Goal: Obtain resource: Obtain resource

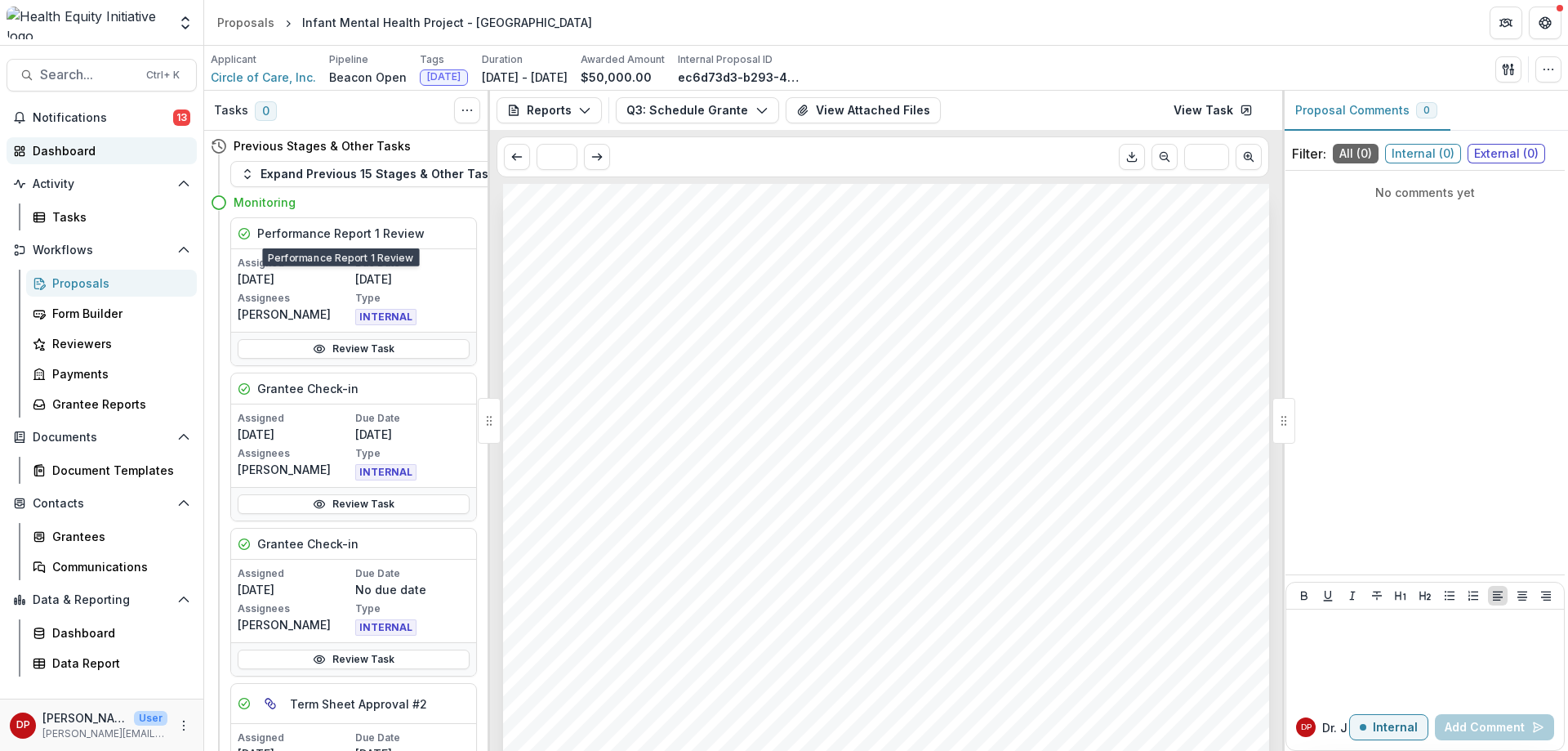
scroll to position [245, 0]
click at [53, 69] on span "Search..." at bounding box center [87, 75] width 96 height 16
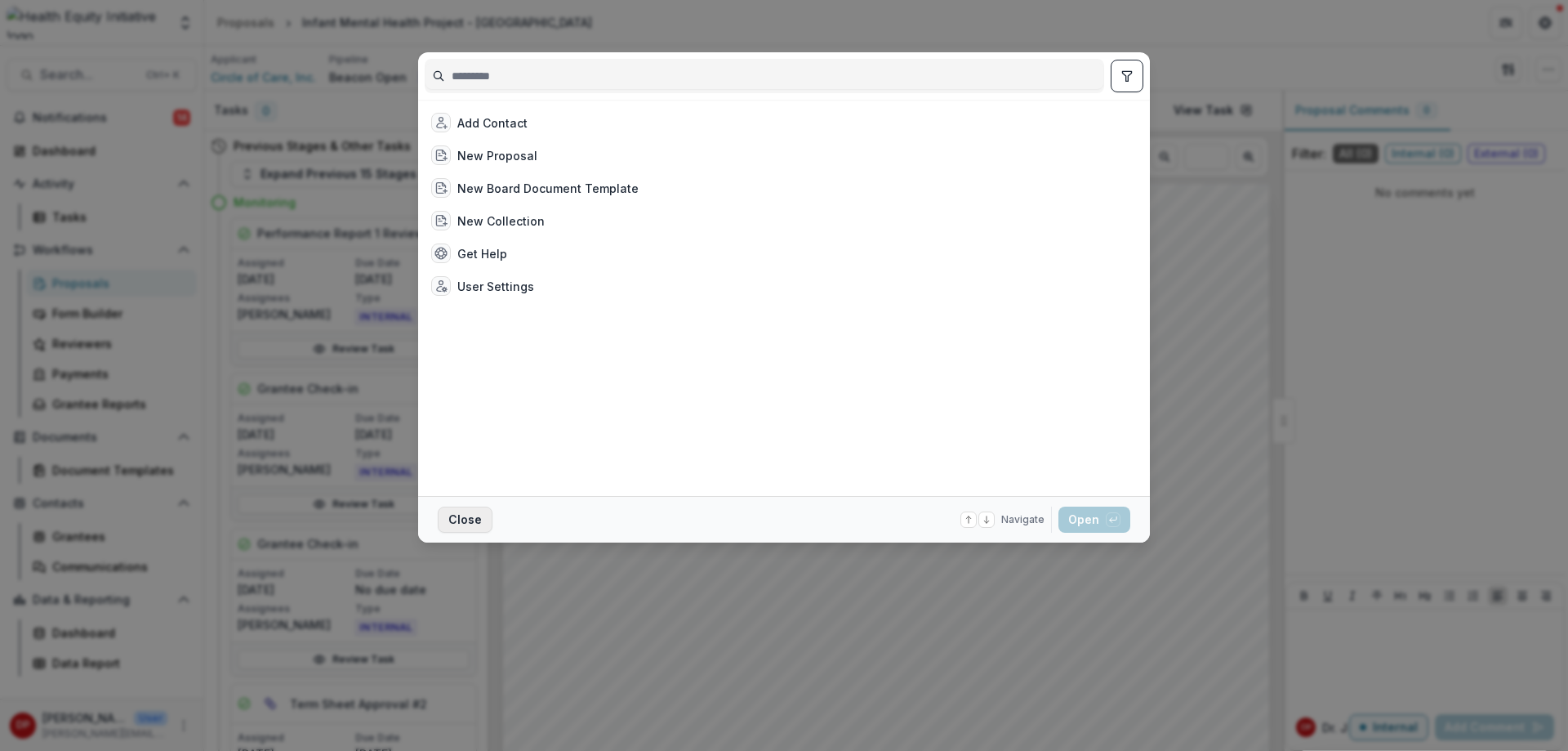
click at [455, 518] on button "Close" at bounding box center [464, 519] width 54 height 26
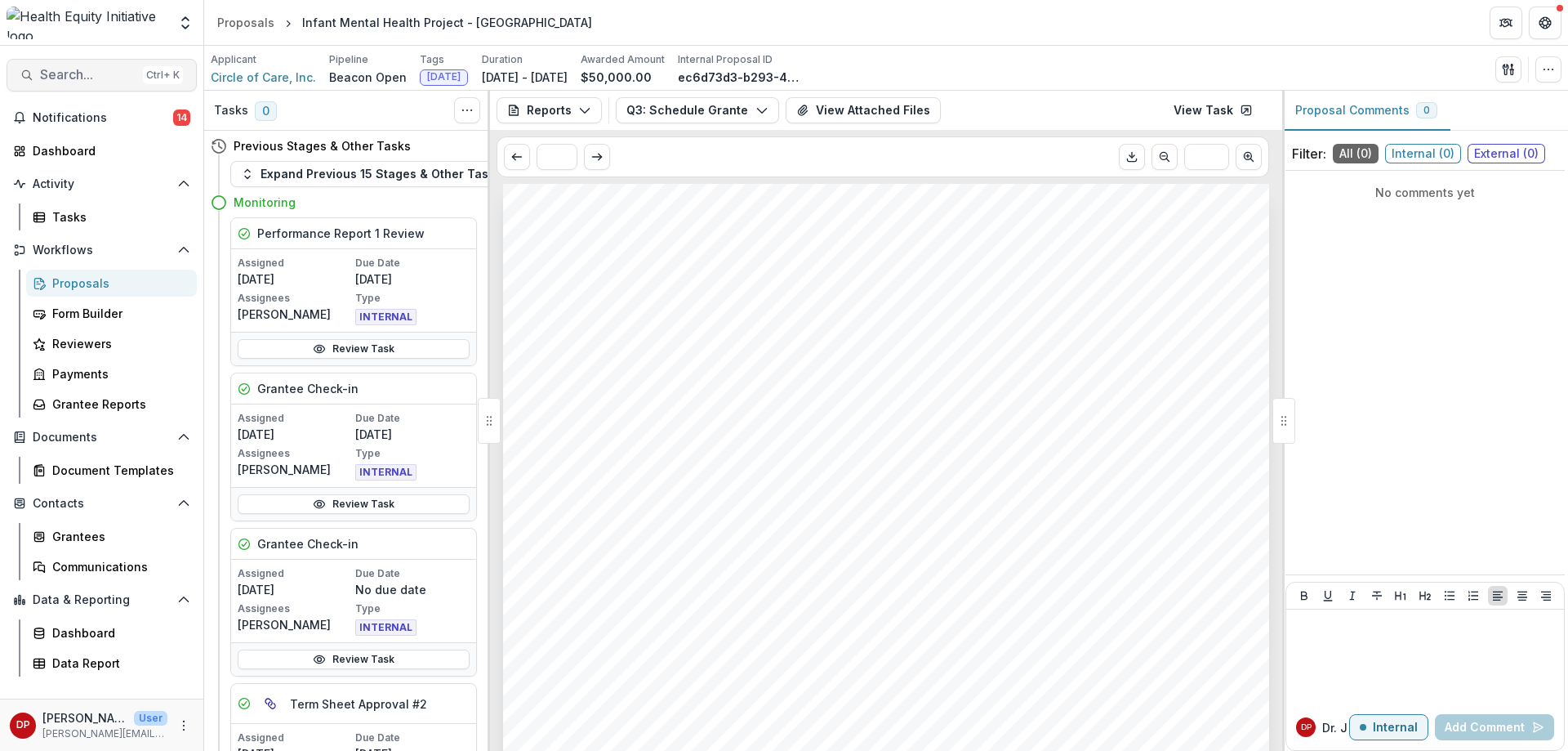
click at [53, 78] on span "Search..." at bounding box center [87, 75] width 96 height 16
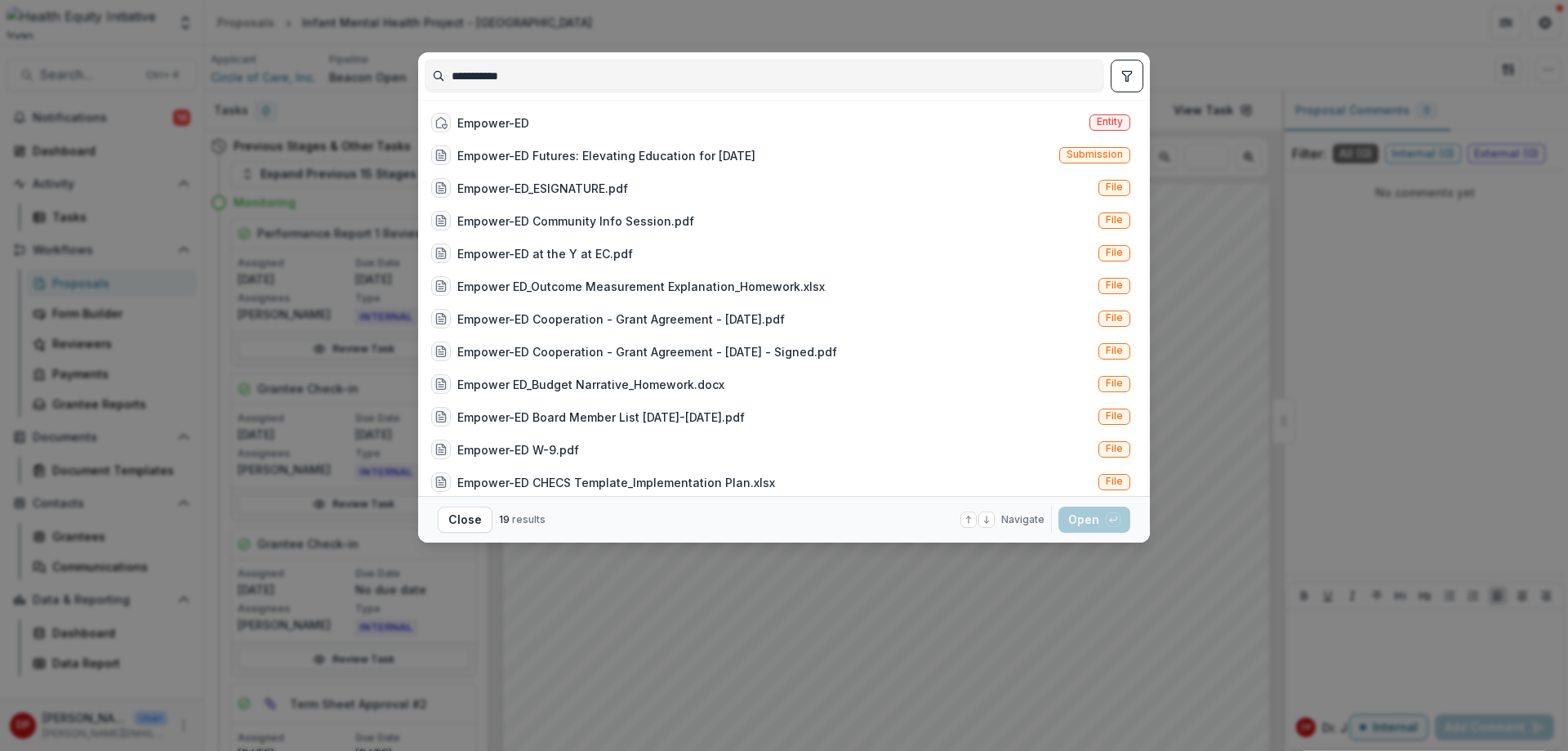
click at [484, 76] on input "**********" at bounding box center [764, 76] width 678 height 26
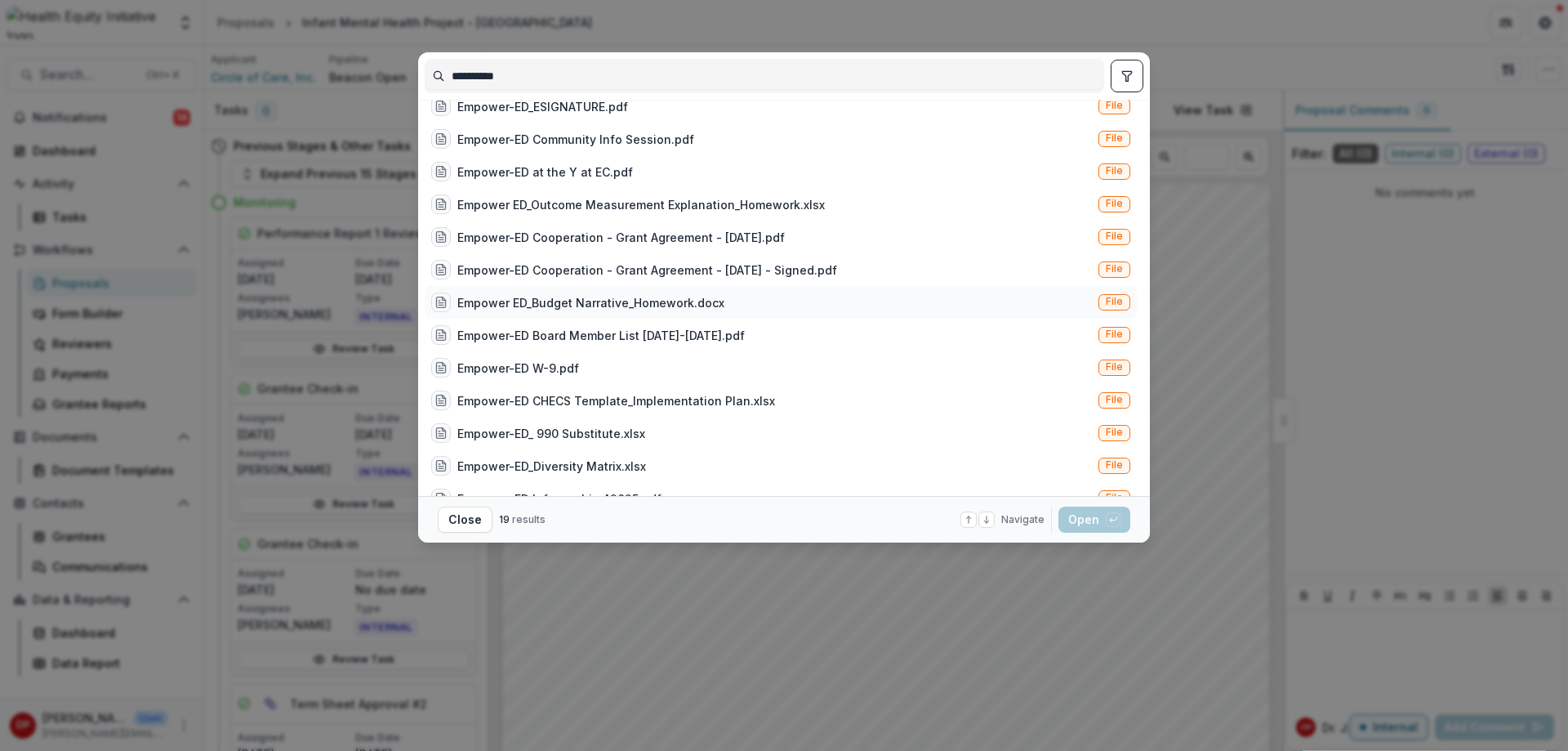
type input "**********"
click at [624, 307] on div "Empower ED_Budget Narrative_Homework.docx" at bounding box center [591, 302] width 267 height 17
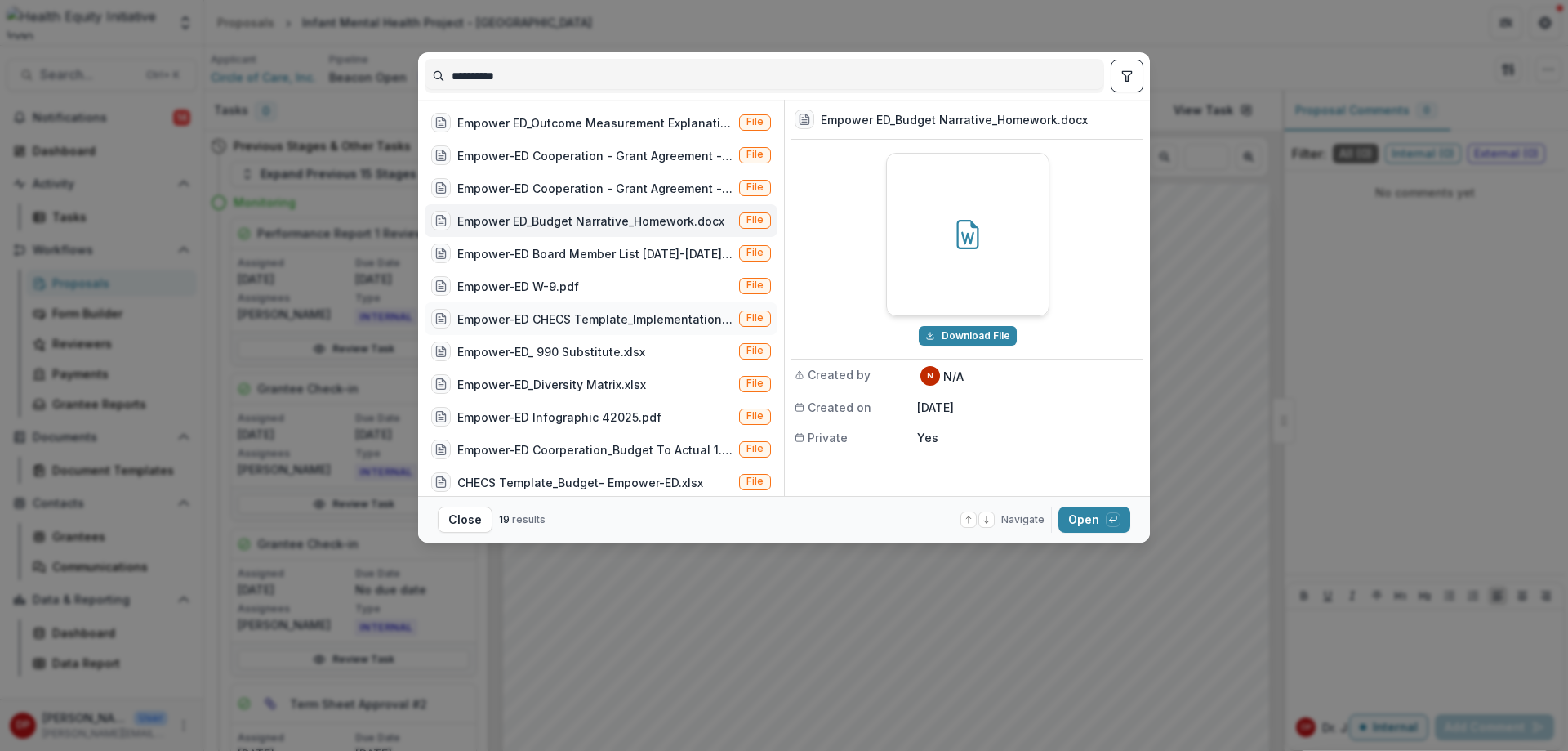
scroll to position [237, 0]
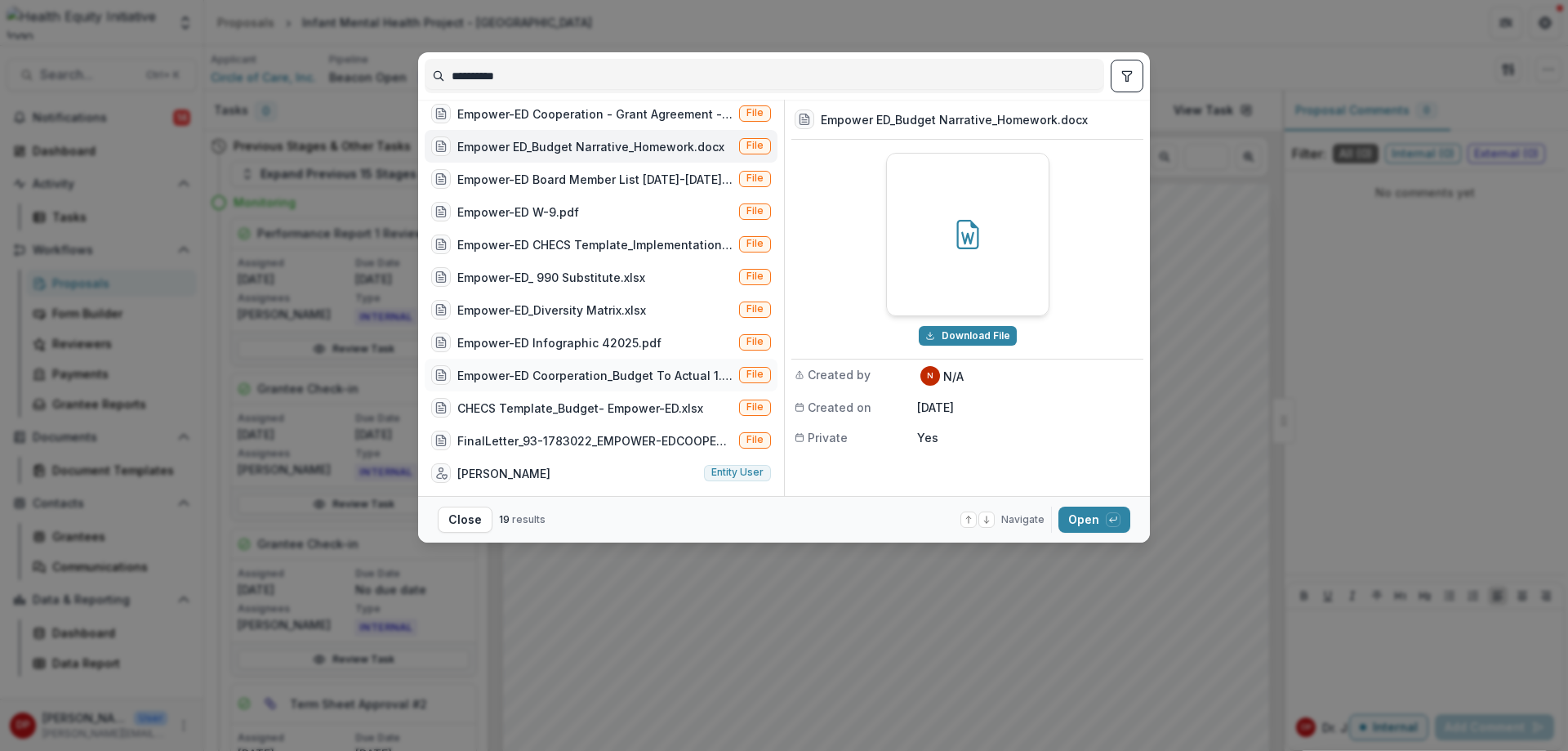
click at [611, 367] on div "Empower-ED Coorperation_Budget To Actual 1.xlsx" at bounding box center [595, 375] width 275 height 17
click at [598, 396] on div "CHECS Template_Budget- Empower-ED.xlsx File" at bounding box center [600, 407] width 353 height 33
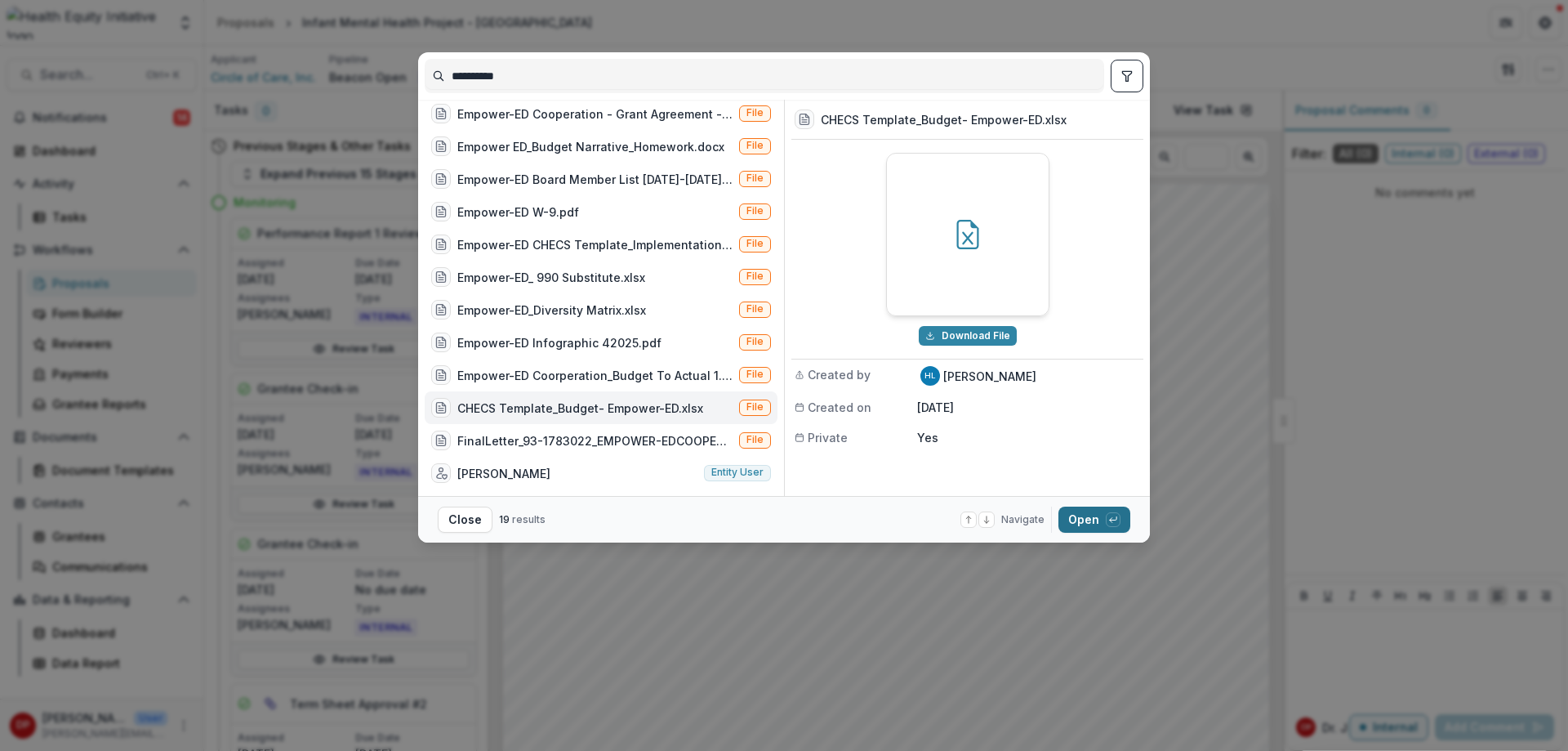
click at [1073, 527] on button "Open with enter key" at bounding box center [1094, 519] width 72 height 26
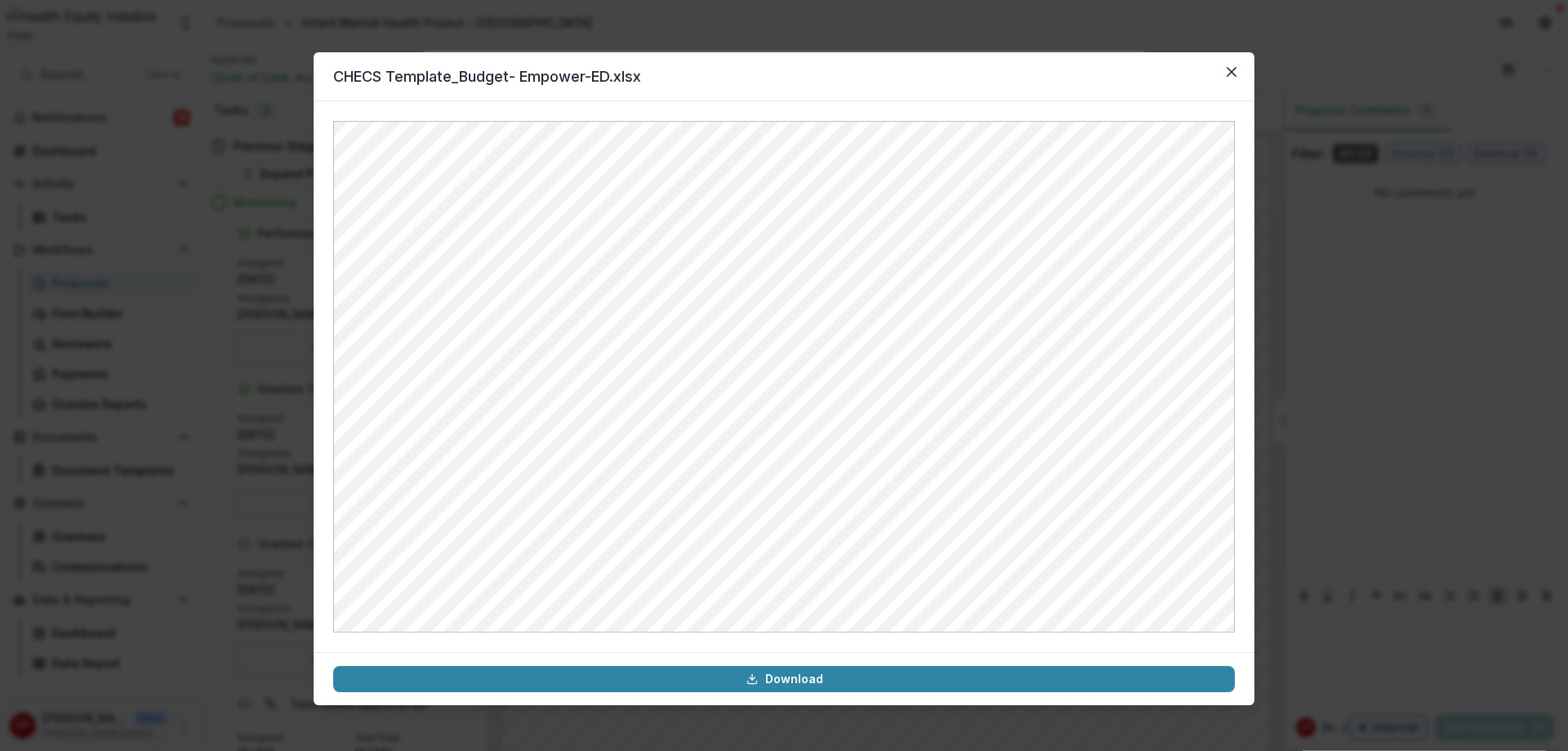
click at [1245, 76] on header "CHECS Template_Budget- Empower-ED.xlsx" at bounding box center [784, 77] width 941 height 49
click at [1236, 75] on icon "Close" at bounding box center [1232, 72] width 10 height 10
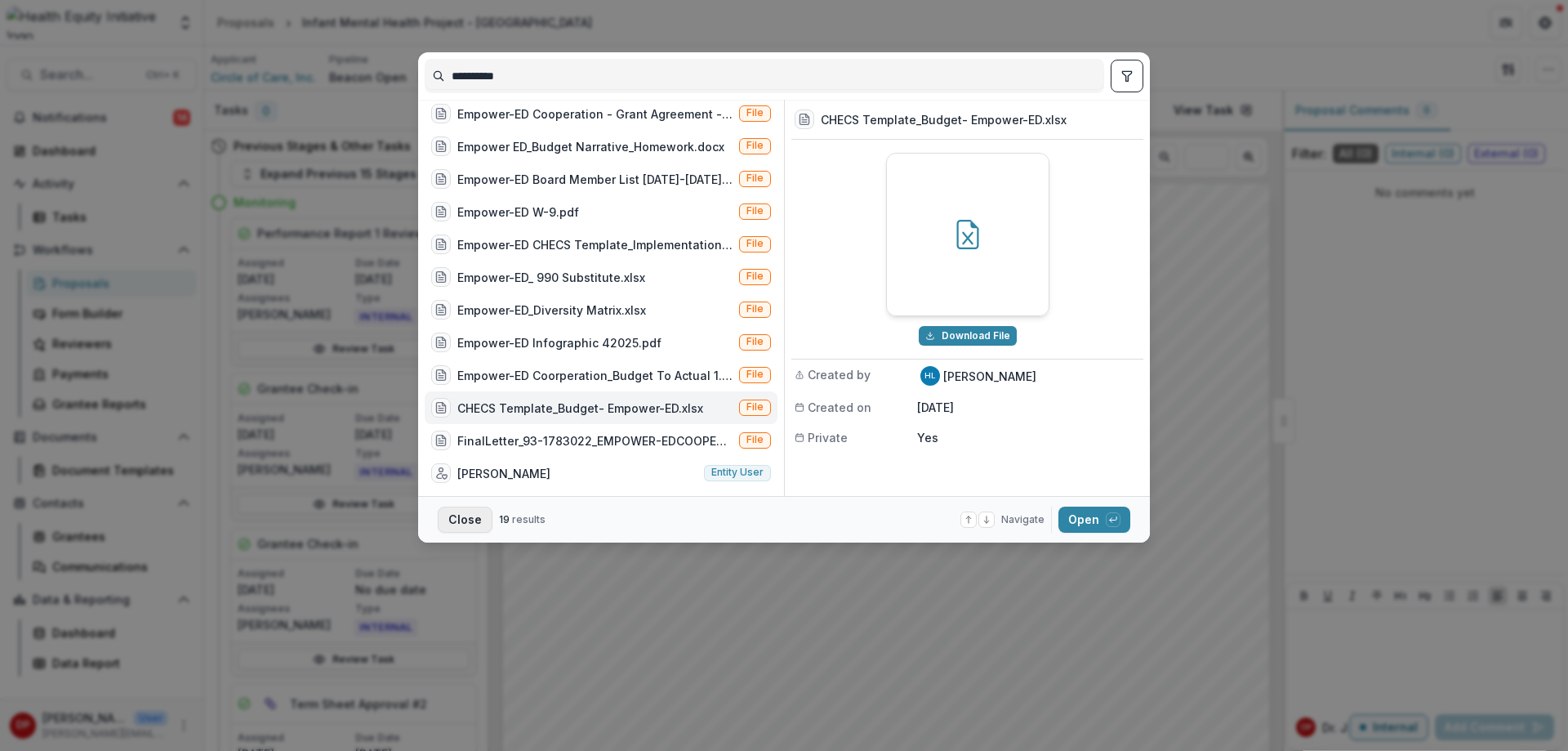
click at [455, 516] on button "Close" at bounding box center [464, 519] width 54 height 26
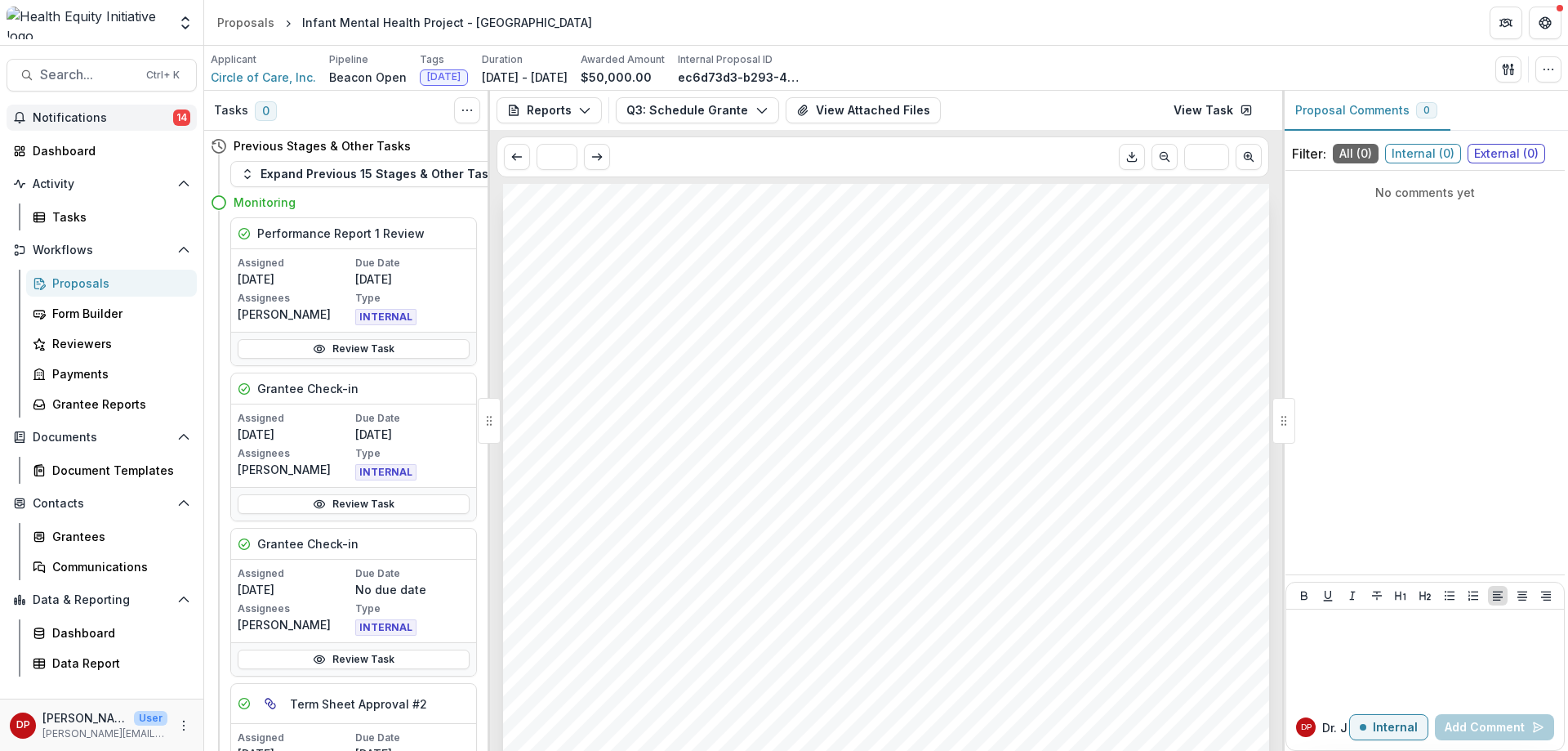
click at [132, 120] on span "Notifications" at bounding box center [103, 118] width 140 height 14
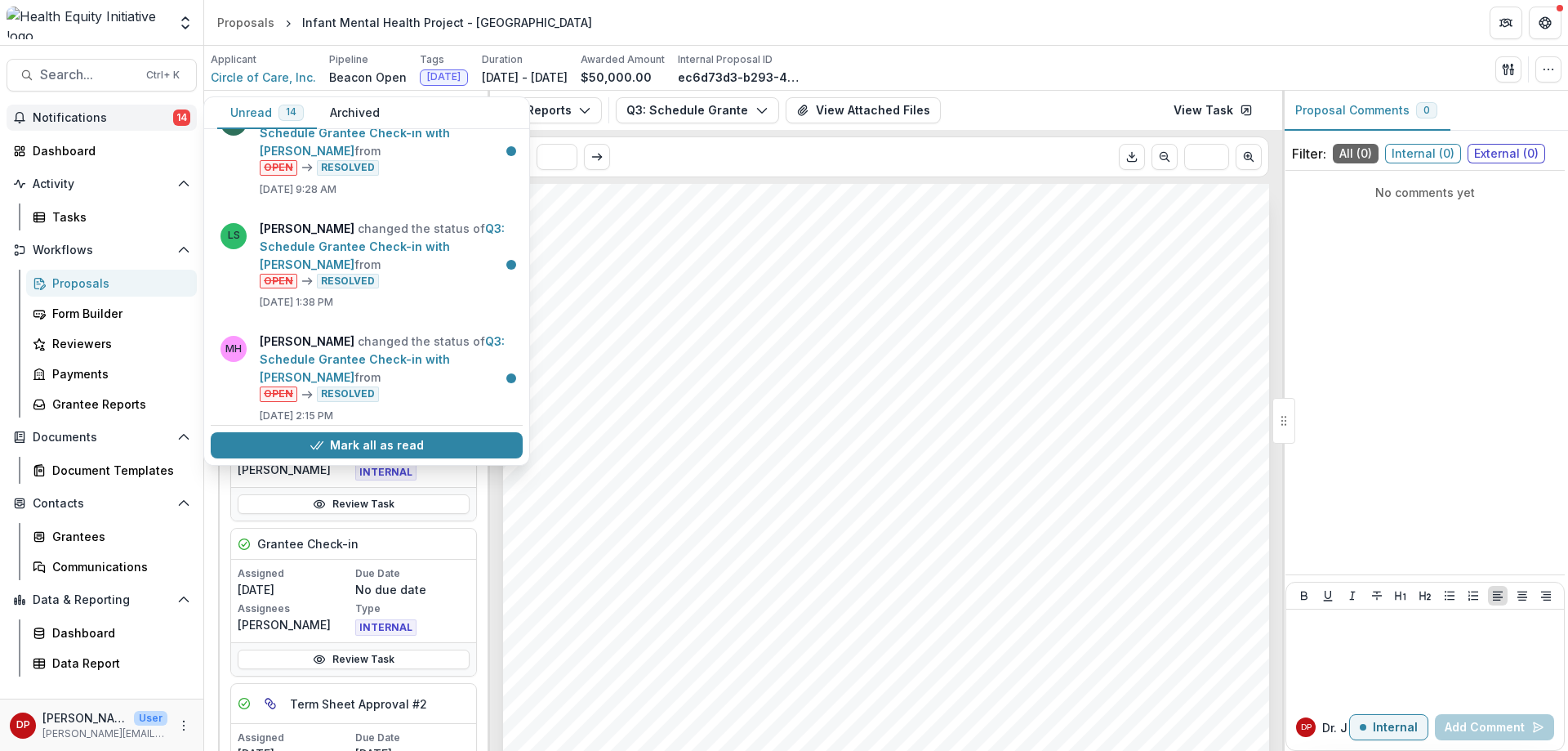
scroll to position [245, 0]
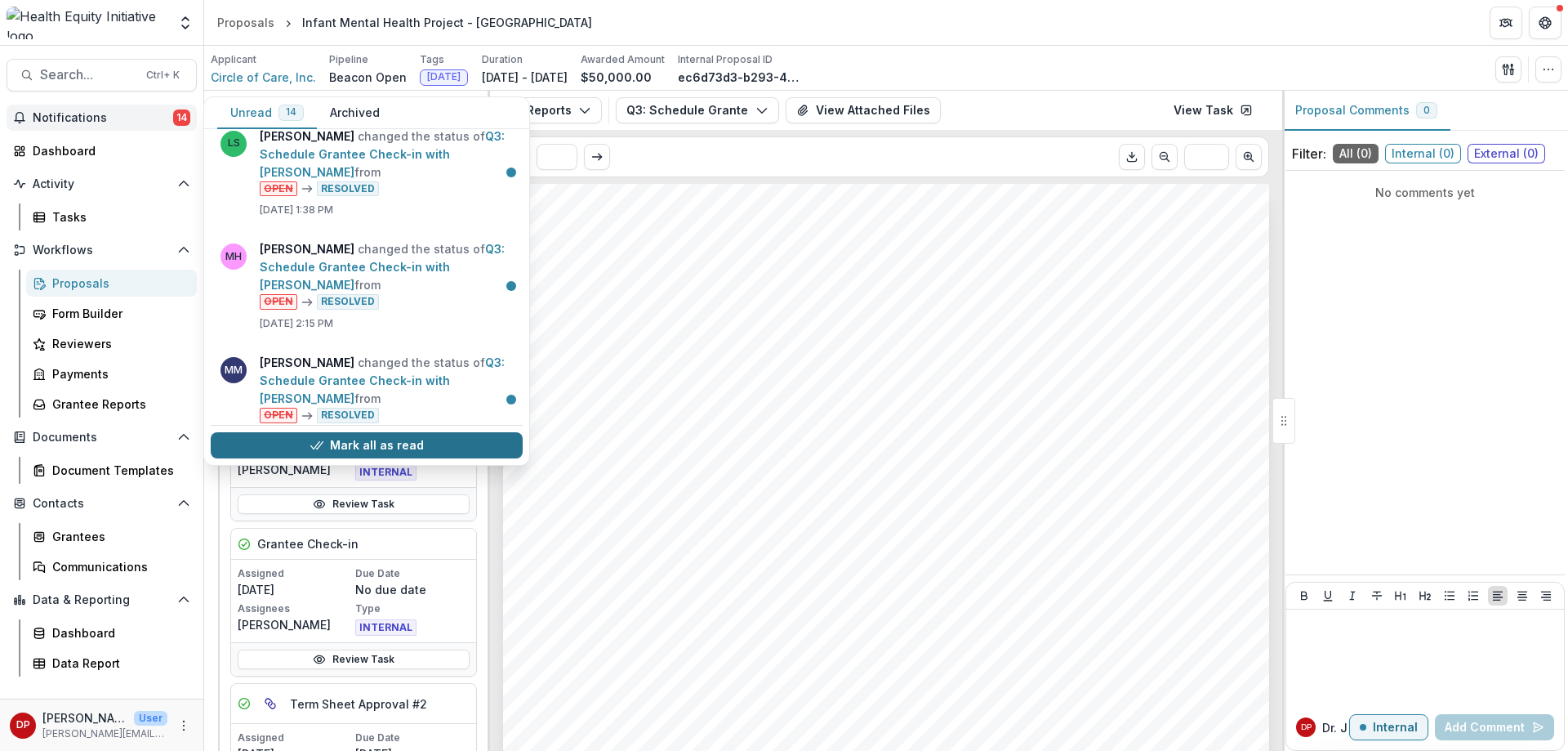
click at [392, 439] on button "Mark all as read" at bounding box center [366, 445] width 312 height 26
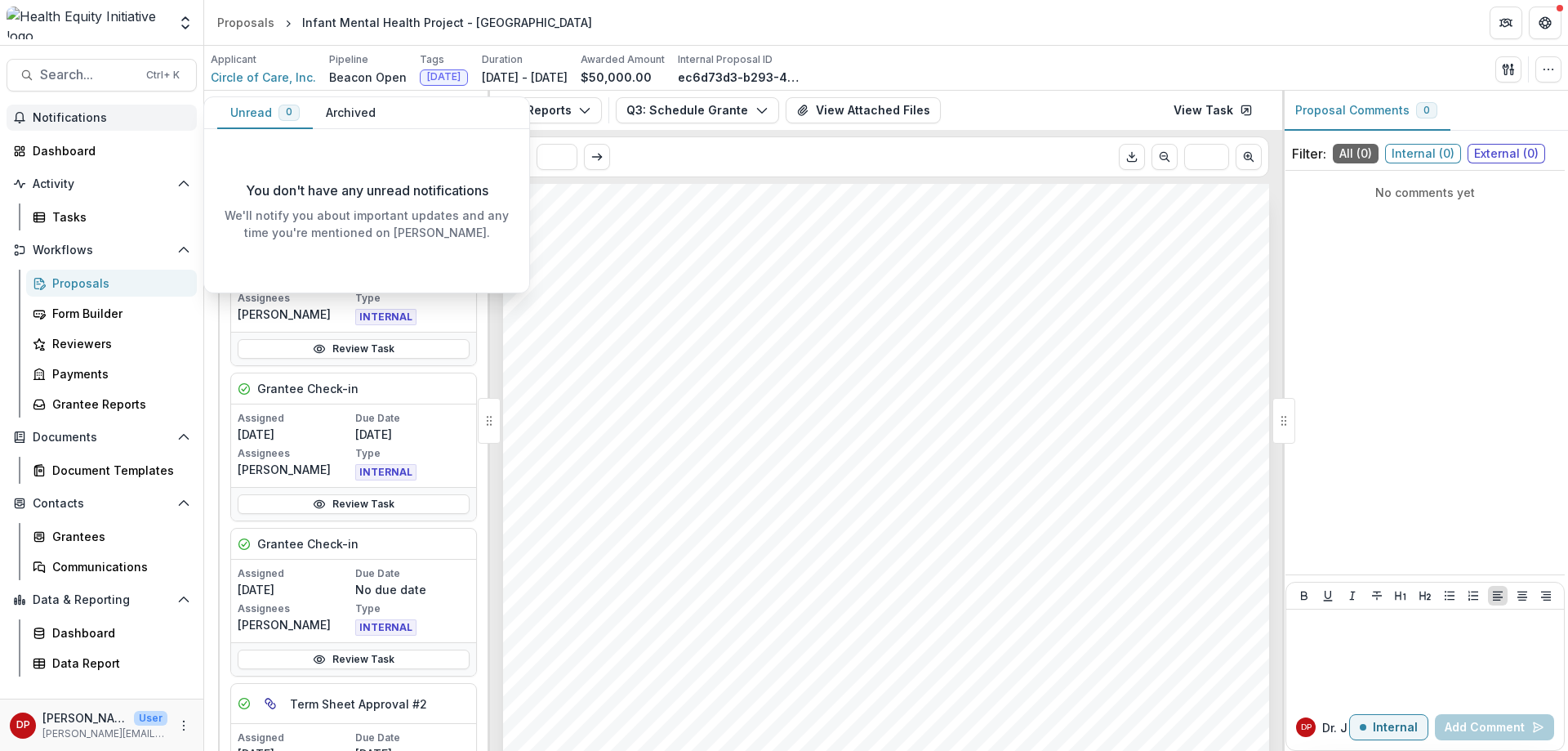
scroll to position [0, 0]
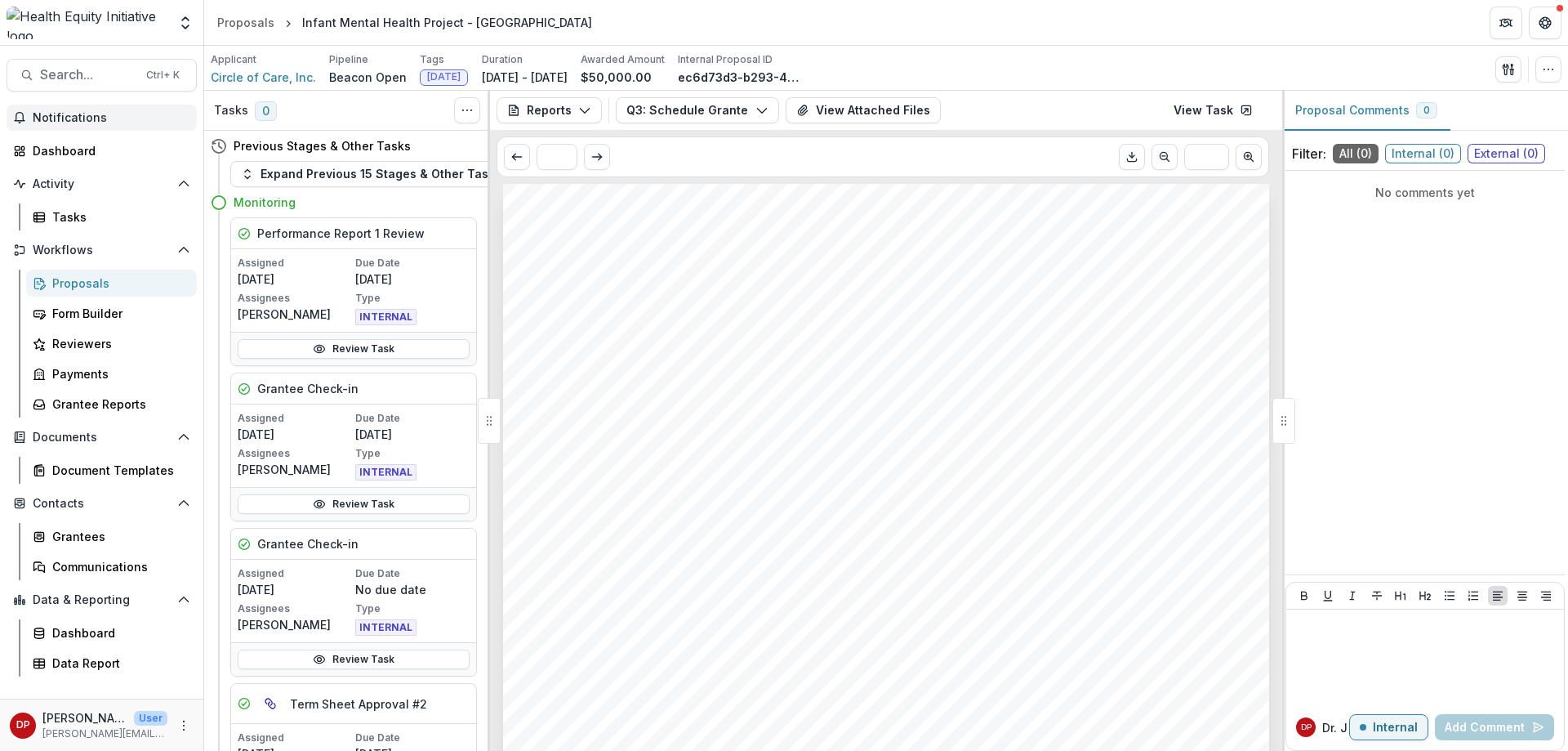
click at [535, 37] on header "Proposals Infant Mental Health Project - [GEOGRAPHIC_DATA]" at bounding box center [885, 22] width 1363 height 45
click at [106, 142] on div "Dashboard" at bounding box center [108, 150] width 151 height 17
